Goal: Task Accomplishment & Management: Use online tool/utility

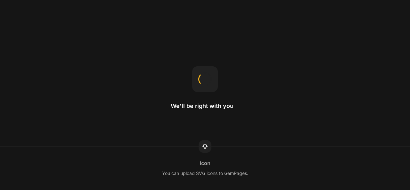
click at [225, 164] on div "Icon You can upload SVG icons to GemPages." at bounding box center [205, 168] width 410 height 18
click at [225, 164] on div "Select element Click an element to select it, or select it from the layer tree …" at bounding box center [205, 168] width 410 height 18
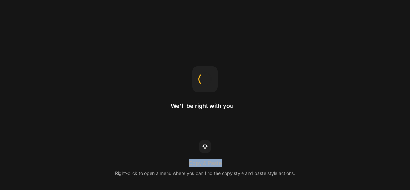
click at [225, 164] on div "Copy & Paste Right-click to open a menu where you can find the copy style and p…" at bounding box center [205, 168] width 410 height 18
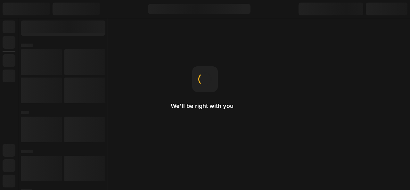
click at [225, 164] on div "Home page The homepage is the first page you see when visiting a website." at bounding box center [205, 168] width 410 height 18
click at [225, 164] on div "Landing page This is the page a visitor can land on after clicking on your ads …" at bounding box center [205, 168] width 410 height 18
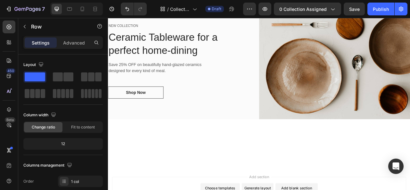
scroll to position [138, 0]
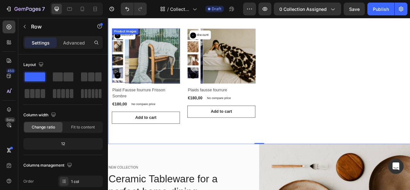
click at [121, 92] on icon "Carousel Next Arrow" at bounding box center [120, 91] width 8 height 8
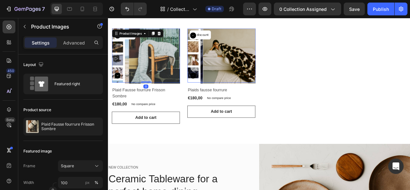
click at [121, 92] on icon "Carousel Next Arrow" at bounding box center [120, 91] width 8 height 8
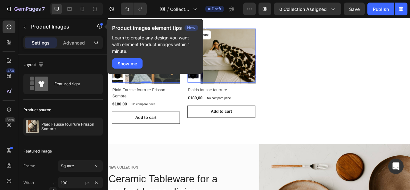
click at [118, 76] on div "Product images element tips New Learn to create any design you want with elemen…" at bounding box center [155, 48] width 96 height 59
click at [392, 100] on div "Product Images 0 No discount Not be displayed when published Product Badge Row …" at bounding box center [300, 91] width 375 height 121
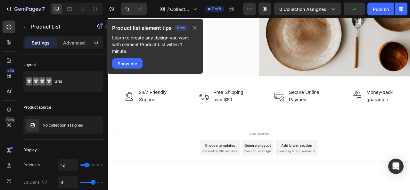
scroll to position [379, 0]
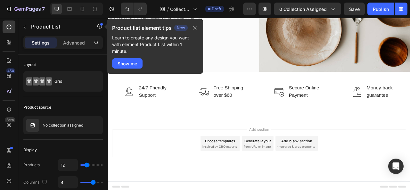
click at [345, 181] on span "then drag & drop elements" at bounding box center [347, 182] width 48 height 6
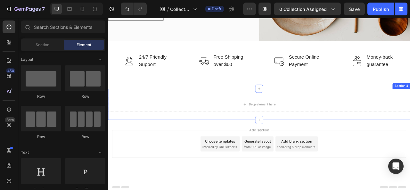
scroll to position [418, 0]
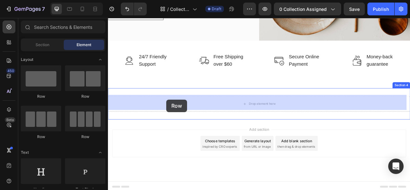
drag, startPoint x: 194, startPoint y: 109, endPoint x: 182, endPoint y: 122, distance: 17.5
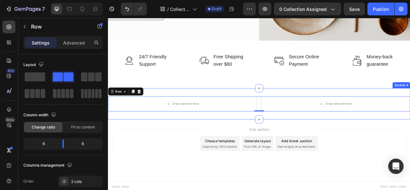
drag, startPoint x: 147, startPoint y: 92, endPoint x: 459, endPoint y: 140, distance: 316.1
click at [302, 146] on div at bounding box center [300, 147] width 10 height 10
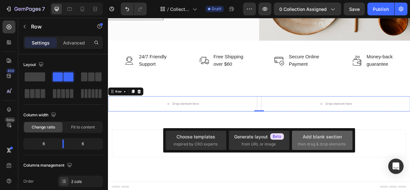
click at [304, 143] on span "then drag & drop elements" at bounding box center [322, 144] width 48 height 6
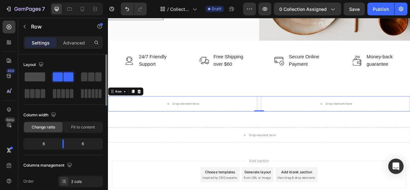
click at [37, 76] on span at bounding box center [35, 76] width 20 height 9
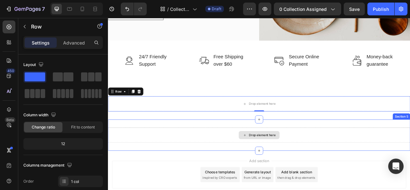
drag, startPoint x: 139, startPoint y: 91, endPoint x: 299, endPoint y: 169, distance: 178.2
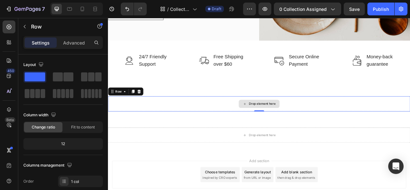
click at [248, 135] on div "Drop element here" at bounding box center [300, 127] width 384 height 19
click at [146, 109] on icon at bounding box center [147, 111] width 5 height 5
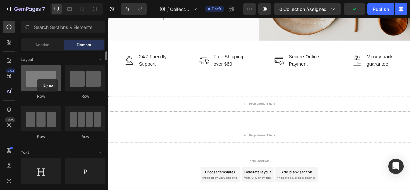
drag, startPoint x: 77, startPoint y: 83, endPoint x: 37, endPoint y: 79, distance: 39.6
click at [37, 158] on div "Row Row Row Row" at bounding box center [63, 178] width 85 height 40
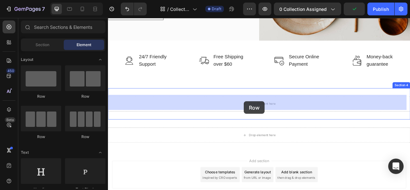
drag, startPoint x: 152, startPoint y: 134, endPoint x: 281, endPoint y: 124, distance: 128.8
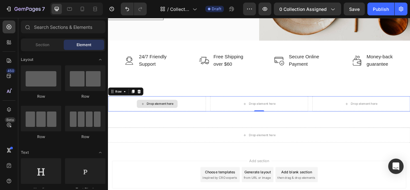
click at [167, 128] on div "Drop element here" at bounding box center [170, 127] width 52 height 10
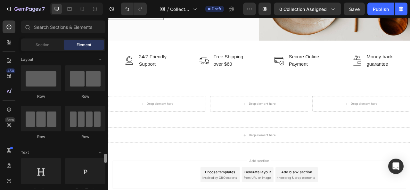
scroll to position [96, 0]
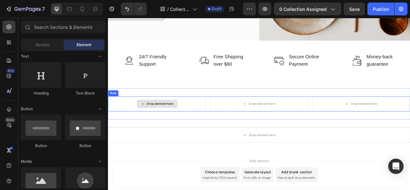
click at [151, 126] on icon at bounding box center [152, 127] width 3 height 3
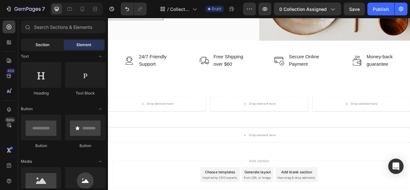
click at [45, 47] on span "Section" at bounding box center [43, 45] width 14 height 6
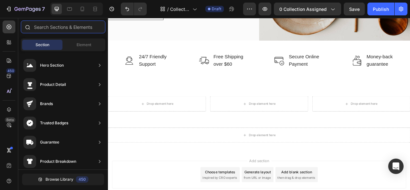
click at [81, 29] on input "text" at bounding box center [63, 26] width 85 height 13
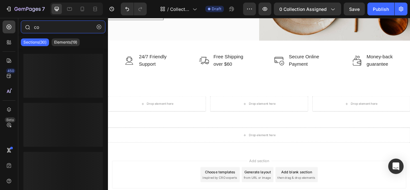
type input "c"
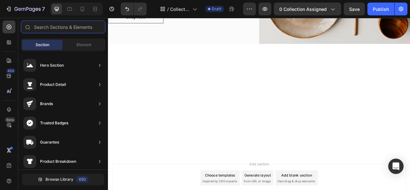
scroll to position [26, 0]
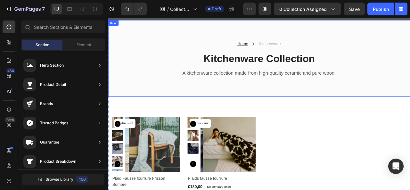
click at [302, 118] on div "Home Text block Icon Kitchenware Text block Row Kitchenware Collection Heading …" at bounding box center [300, 70] width 384 height 98
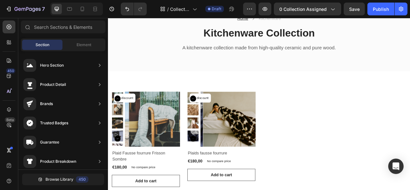
scroll to position [118, 0]
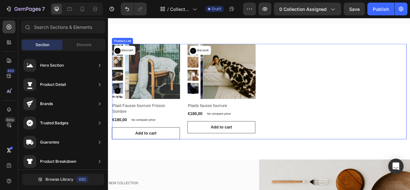
click at [410, 90] on div "Product Images No discount Not be displayed when published Product Badge Row Pl…" at bounding box center [300, 111] width 375 height 121
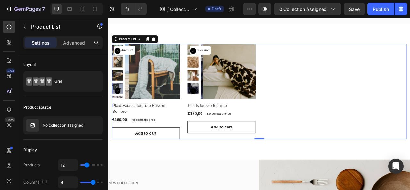
click at [371, 103] on div "Product Images No discount Not be displayed when published Product Badge Row Pl…" at bounding box center [300, 111] width 375 height 121
click at [370, 106] on div "Product Images No discount Not be displayed when published Product Badge Row Pl…" at bounding box center [300, 111] width 375 height 121
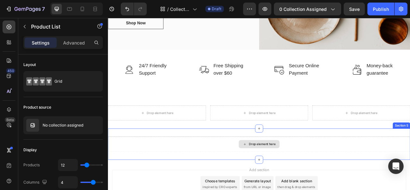
scroll to position [458, 0]
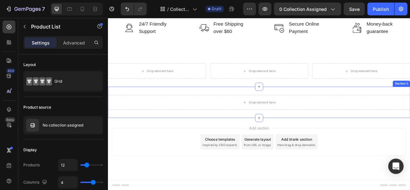
click at [232, 114] on div "Drop element here Section 5" at bounding box center [300, 125] width 384 height 40
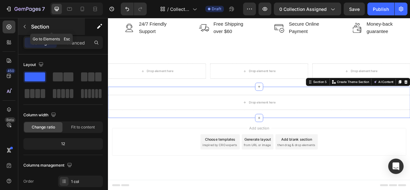
click at [23, 25] on icon "button" at bounding box center [24, 26] width 5 height 5
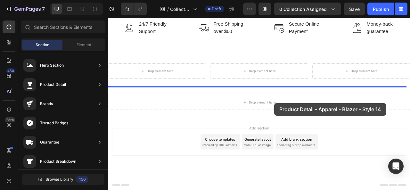
drag, startPoint x: 259, startPoint y: 73, endPoint x: 319, endPoint y: 126, distance: 80.5
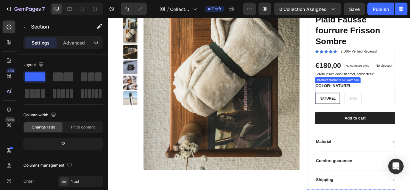
scroll to position [618, 0]
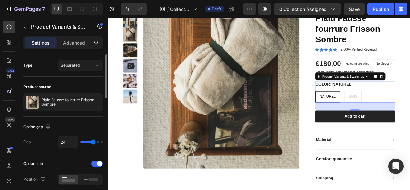
type input "15"
click at [89, 141] on input "range" at bounding box center [91, 141] width 22 height 1
type input "19"
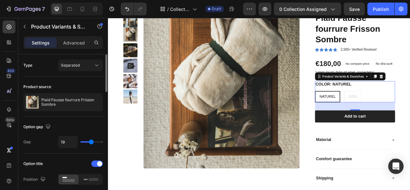
click at [91, 142] on input "range" at bounding box center [91, 141] width 22 height 1
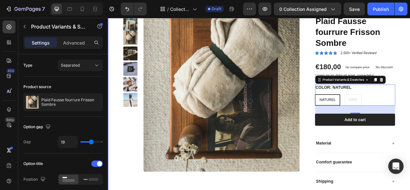
scroll to position [586, 0]
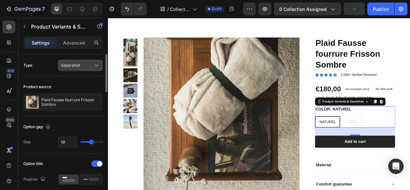
click at [83, 64] on div "Separated" at bounding box center [77, 65] width 33 height 6
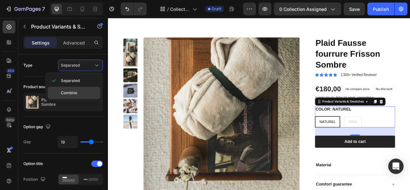
click at [70, 94] on span "Combine" at bounding box center [69, 93] width 16 height 6
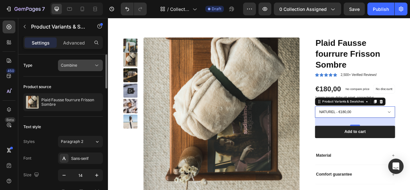
click at [80, 66] on div "Combine" at bounding box center [77, 65] width 33 height 6
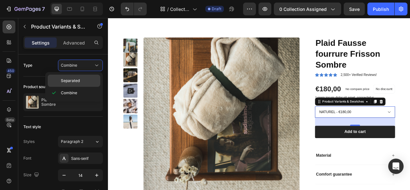
click at [78, 80] on span "Separated" at bounding box center [70, 81] width 19 height 6
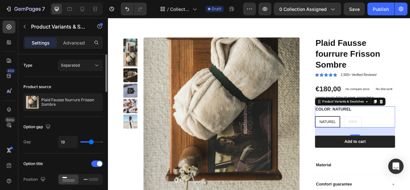
type input "11"
click at [87, 141] on input "range" at bounding box center [91, 141] width 22 height 1
type input "13"
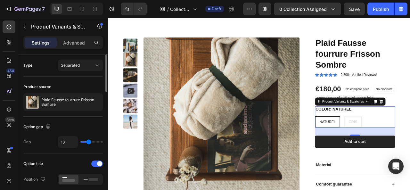
type input "19"
type input "23"
type input "27"
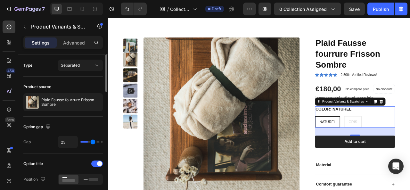
type input "27"
type input "32"
type input "37"
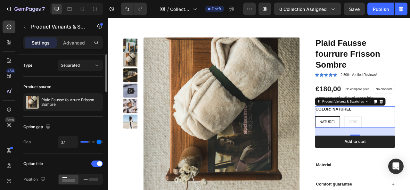
type input "40"
drag, startPoint x: 87, startPoint y: 141, endPoint x: 105, endPoint y: 143, distance: 17.8
type input "40"
click at [103, 143] on input "range" at bounding box center [91, 141] width 22 height 1
type input "12"
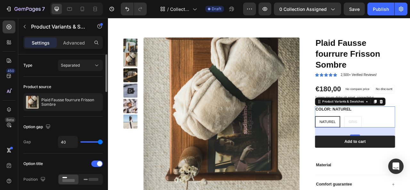
type input "12"
type input "7"
type input "5"
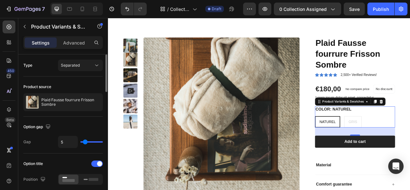
type input "3"
type input "2"
drag, startPoint x: 90, startPoint y: 141, endPoint x: 84, endPoint y: 141, distance: 6.4
type input "2"
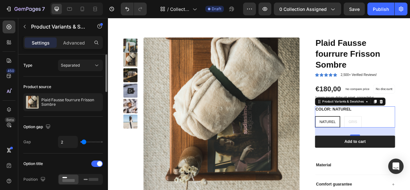
click at [84, 141] on input "range" at bounding box center [91, 141] width 22 height 1
click at [87, 140] on div "2" at bounding box center [80, 142] width 45 height 12
click at [82, 42] on p "Advanced" at bounding box center [74, 42] width 22 height 7
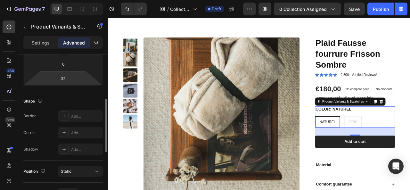
scroll to position [64, 0]
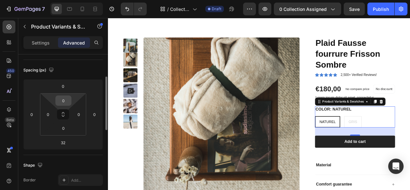
click at [63, 102] on input "0" at bounding box center [63, 101] width 13 height 10
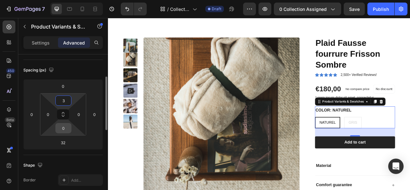
type input "3"
click at [64, 127] on input "0" at bounding box center [63, 128] width 13 height 10
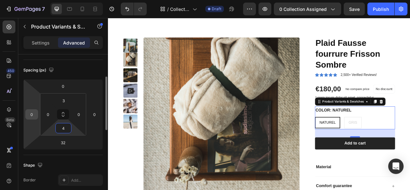
type input "4"
click at [37, 113] on div "0" at bounding box center [31, 114] width 13 height 10
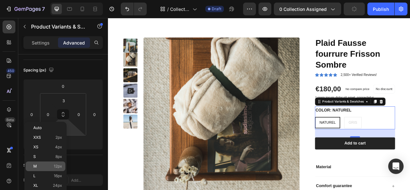
click at [41, 164] on p "M 12px" at bounding box center [47, 166] width 29 height 4
type input "12"
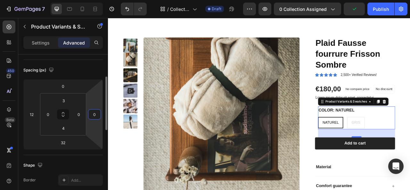
click at [94, 118] on input "0" at bounding box center [95, 115] width 10 height 10
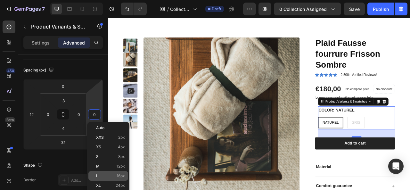
click at [101, 174] on p "L 16px" at bounding box center [110, 176] width 29 height 4
type input "16"
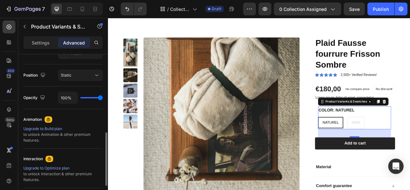
scroll to position [288, 0]
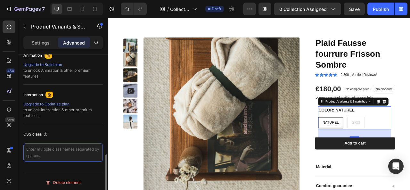
click at [51, 148] on textarea at bounding box center [62, 152] width 79 height 19
type textarea "/"
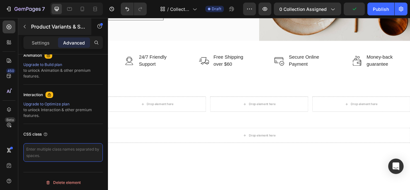
scroll to position [222, 0]
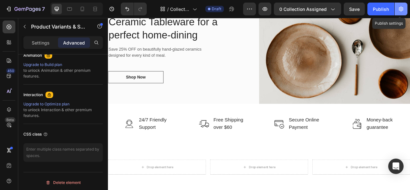
click at [398, 7] on icon "button" at bounding box center [401, 9] width 6 height 6
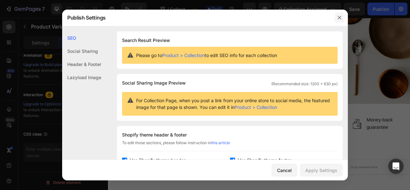
click at [338, 18] on icon "button" at bounding box center [339, 17] width 5 height 5
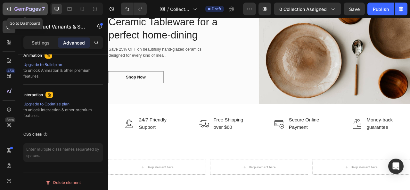
click at [4, 11] on button "7" at bounding box center [25, 9] width 45 height 13
